Goal: Transaction & Acquisition: Book appointment/travel/reservation

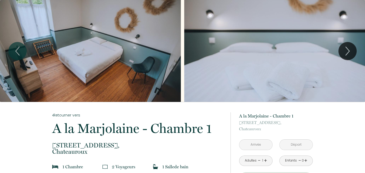
click at [250, 141] on input "text" at bounding box center [255, 145] width 33 height 10
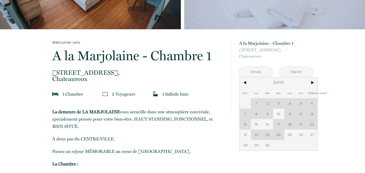
scroll to position [83, 0]
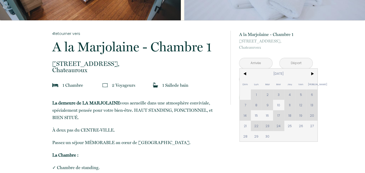
click at [92, 82] on div "1 Chambre" at bounding box center [77, 85] width 57 height 7
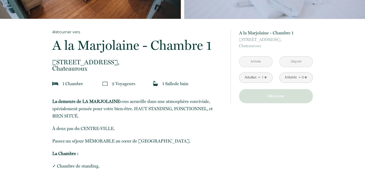
click at [263, 60] on input "text" at bounding box center [255, 62] width 33 height 10
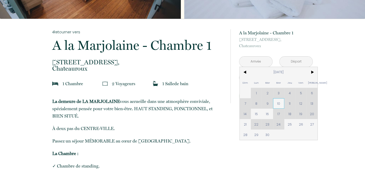
click at [278, 104] on span "10" at bounding box center [278, 103] width 11 height 10
type input "Mer [DATE]"
type input "Jeu [DATE]"
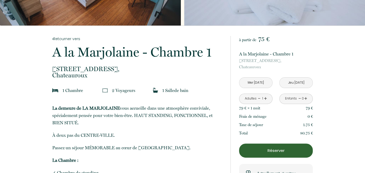
scroll to position [73, 0]
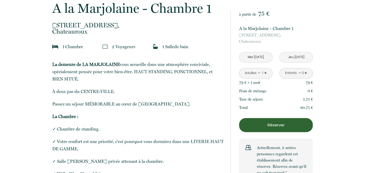
scroll to position [125, 0]
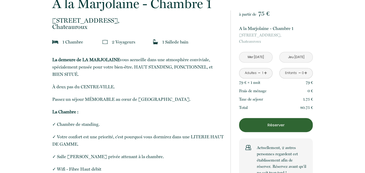
click at [259, 126] on p "Réserver" at bounding box center [276, 125] width 70 height 6
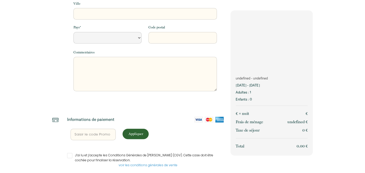
click at [259, 126] on div "Frais de ménage undefined €" at bounding box center [271, 122] width 72 height 8
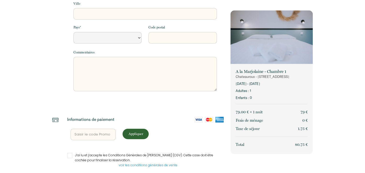
select select "Default select example"
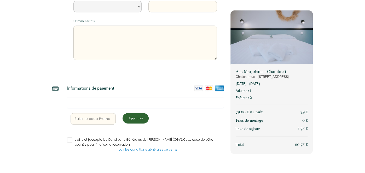
scroll to position [158, 0]
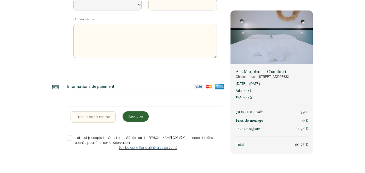
click at [160, 147] on link "voir les conditions générales de vente" at bounding box center [147, 148] width 59 height 4
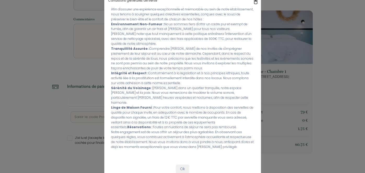
click at [255, 3] on span "×" at bounding box center [255, 0] width 3 height 7
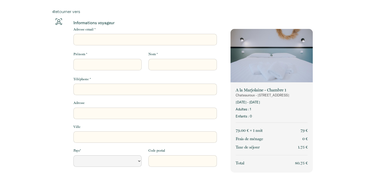
scroll to position [0, 0]
